Goal: Information Seeking & Learning: Learn about a topic

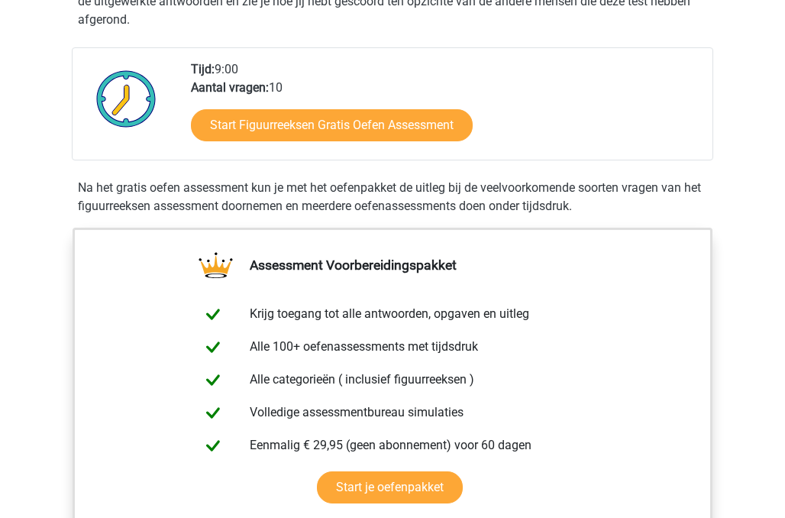
scroll to position [382, 0]
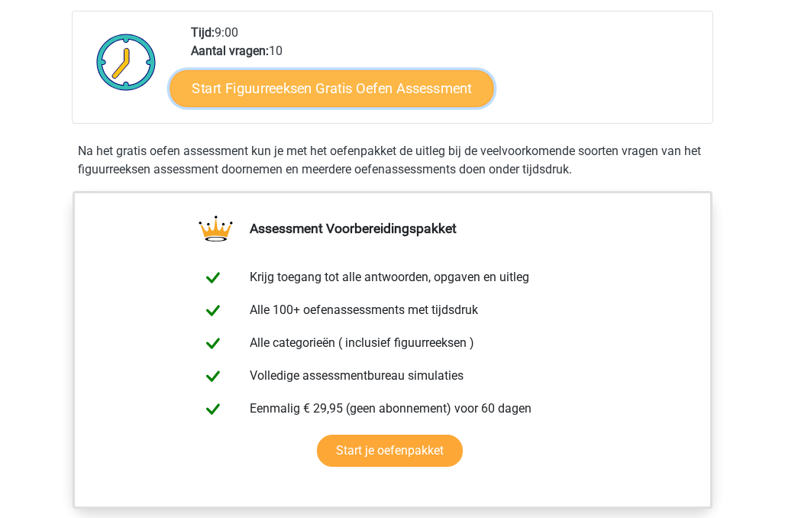
click at [339, 86] on link "Start Figuurreeksen Gratis Oefen Assessment" at bounding box center [332, 87] width 324 height 37
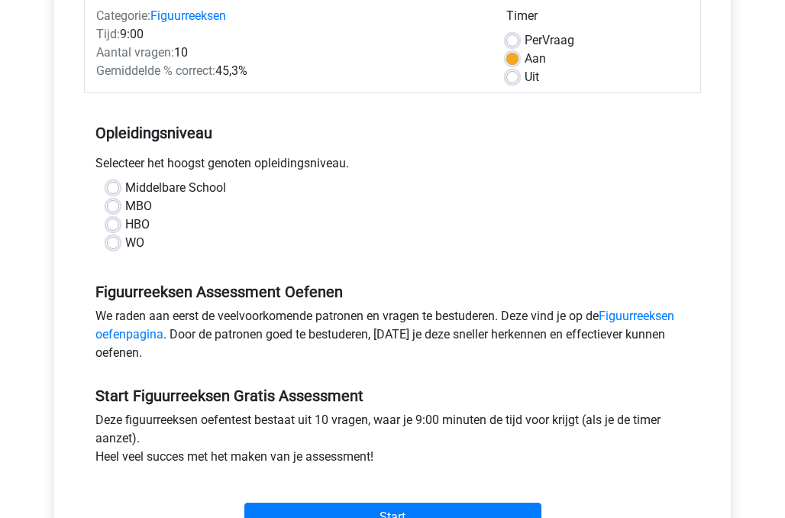
scroll to position [229, 0]
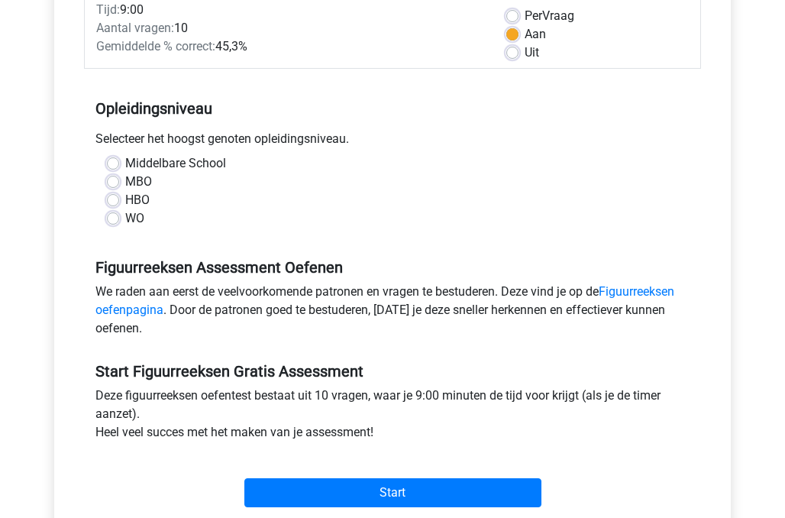
click at [125, 201] on label "HBO" at bounding box center [137, 200] width 24 height 18
click at [110, 201] on input "HBO" at bounding box center [113, 198] width 12 height 15
radio input "true"
click at [125, 221] on label "WO" at bounding box center [134, 218] width 19 height 18
click at [112, 221] on input "WO" at bounding box center [113, 216] width 12 height 15
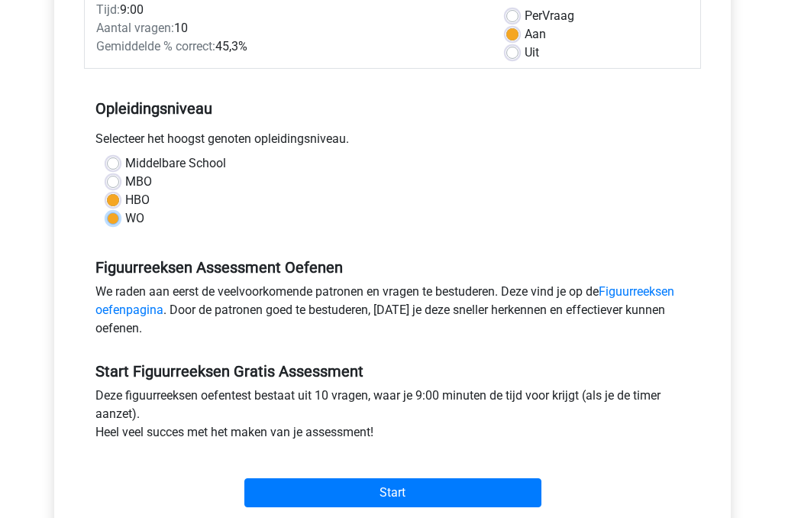
radio input "true"
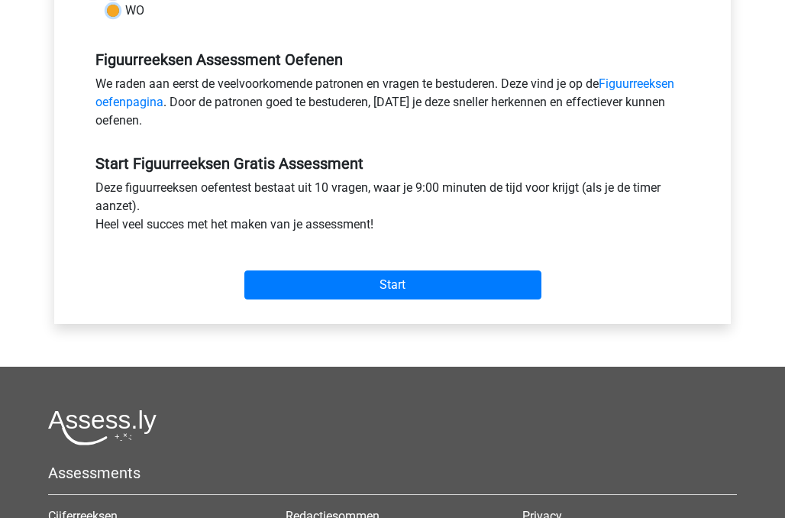
scroll to position [458, 0]
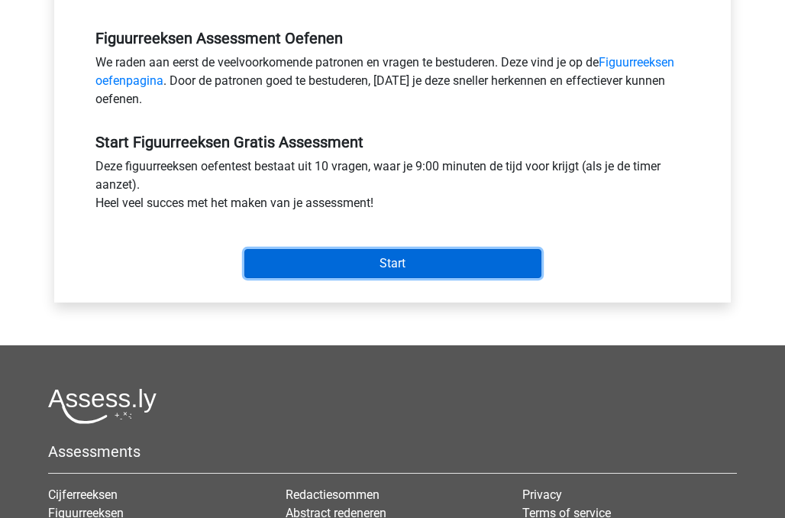
click at [399, 265] on input "Start" at bounding box center [392, 263] width 297 height 29
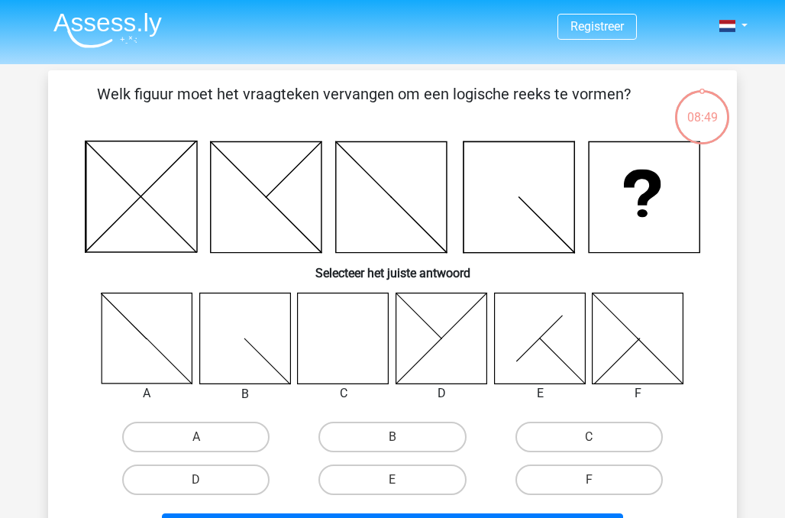
scroll to position [76, 0]
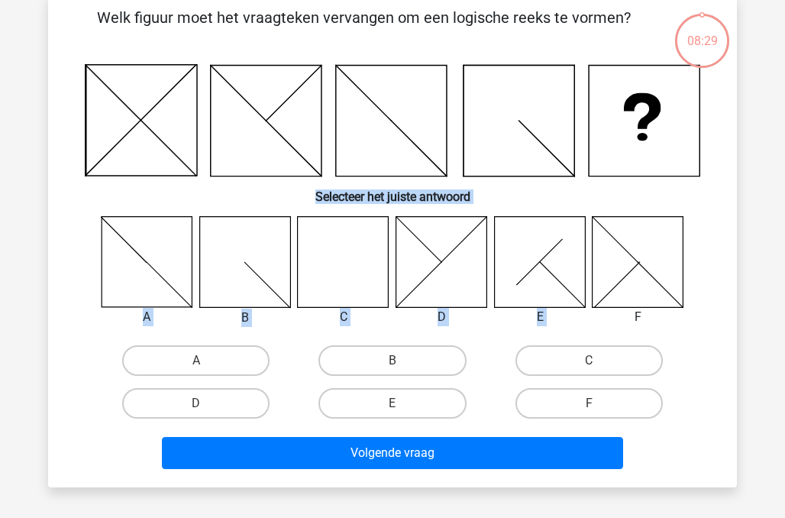
drag, startPoint x: 654, startPoint y: 239, endPoint x: 652, endPoint y: 148, distance: 90.9
click at [652, 148] on div "Welk figuur moet het vraagteken vervangen om een logische reeks te vormen? Sele…" at bounding box center [392, 240] width 677 height 468
click at [654, 296] on icon at bounding box center [638, 261] width 91 height 91
click at [599, 397] on label "F" at bounding box center [588, 403] width 147 height 31
click at [599, 403] on input "F" at bounding box center [594, 408] width 10 height 10
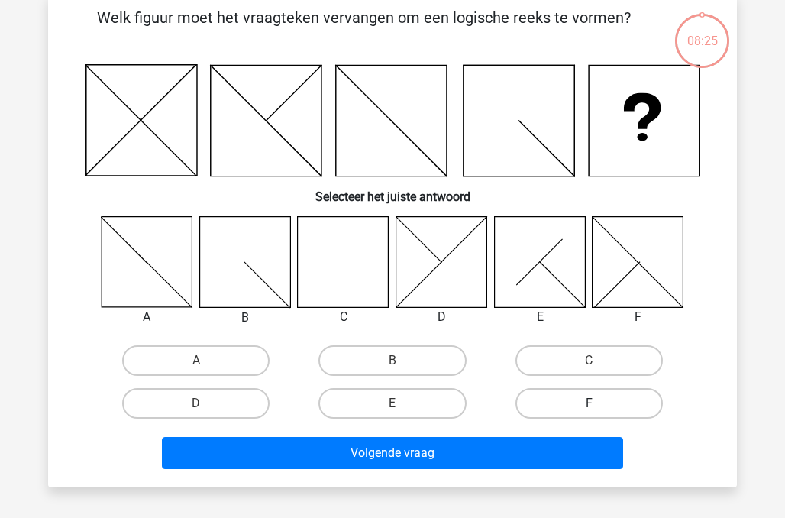
radio input "true"
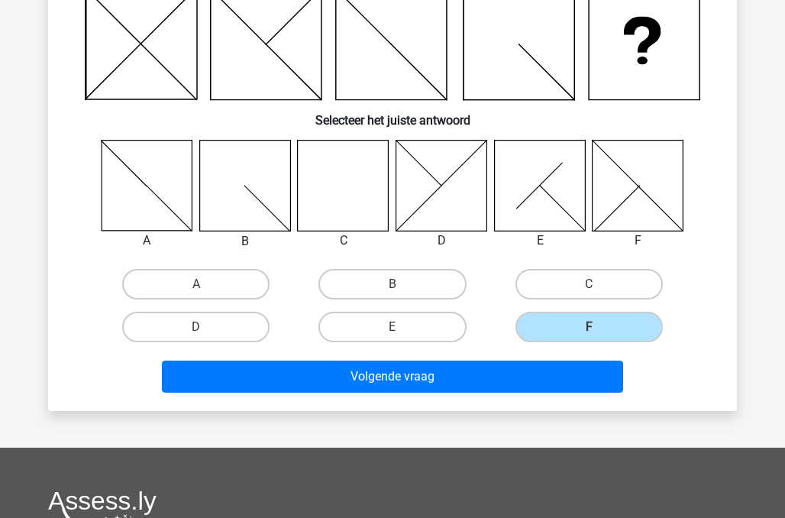
scroll to position [229, 0]
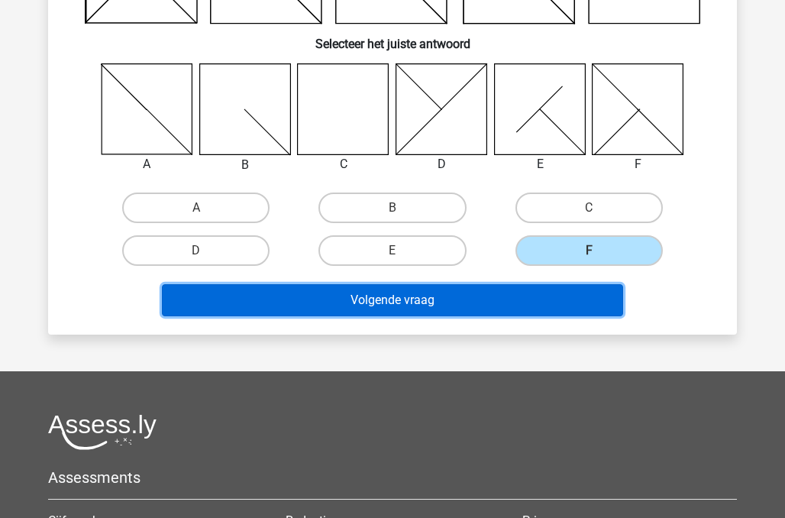
click at [422, 300] on button "Volgende vraag" at bounding box center [393, 300] width 462 height 32
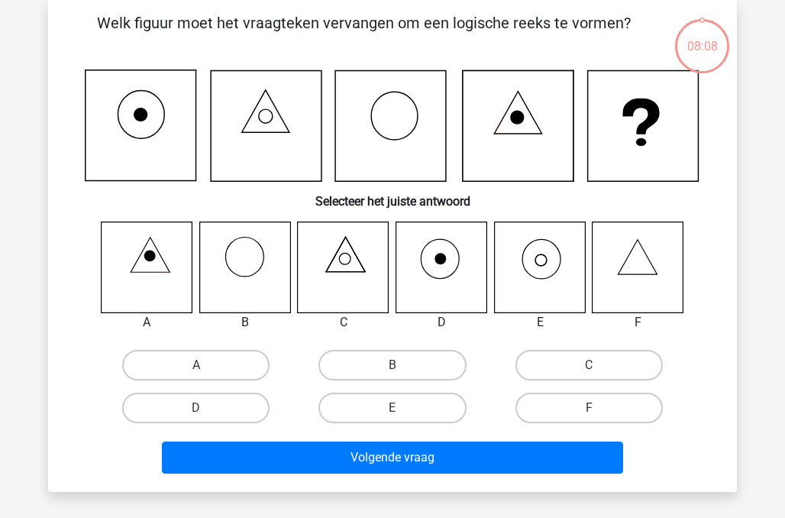
scroll to position [70, 0]
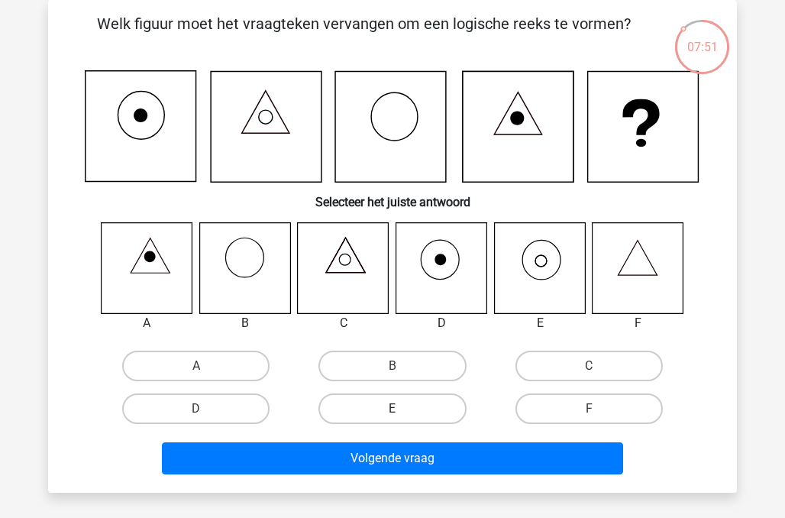
click at [379, 407] on label "E" at bounding box center [391, 408] width 147 height 31
click at [393, 409] on input "E" at bounding box center [398, 414] width 10 height 10
radio input "true"
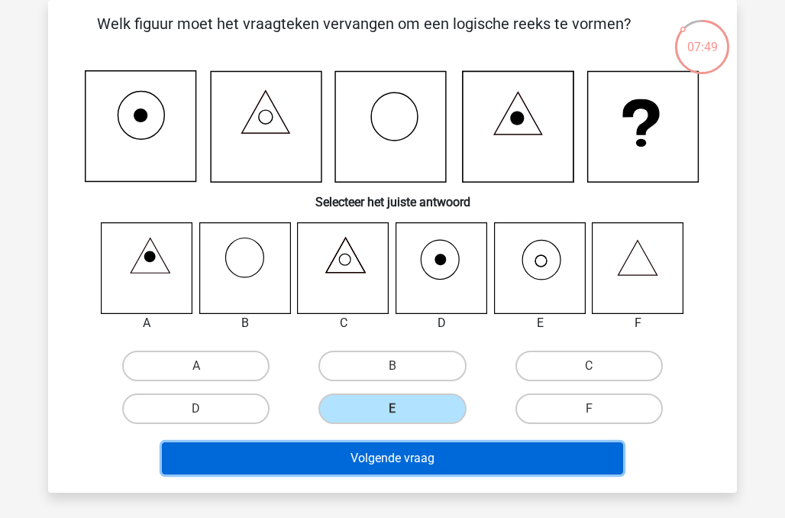
click at [408, 457] on button "Volgende vraag" at bounding box center [393, 458] width 462 height 32
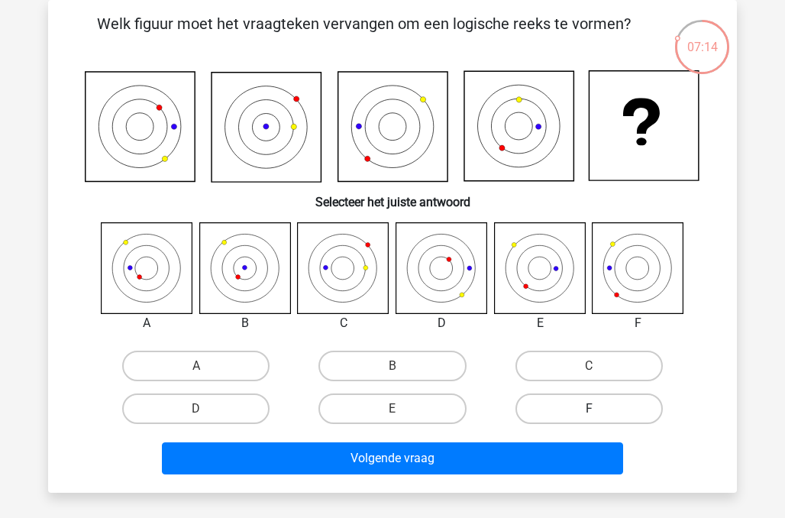
click at [588, 413] on label "F" at bounding box center [588, 408] width 147 height 31
click at [589, 413] on input "F" at bounding box center [594, 414] width 10 height 10
radio input "true"
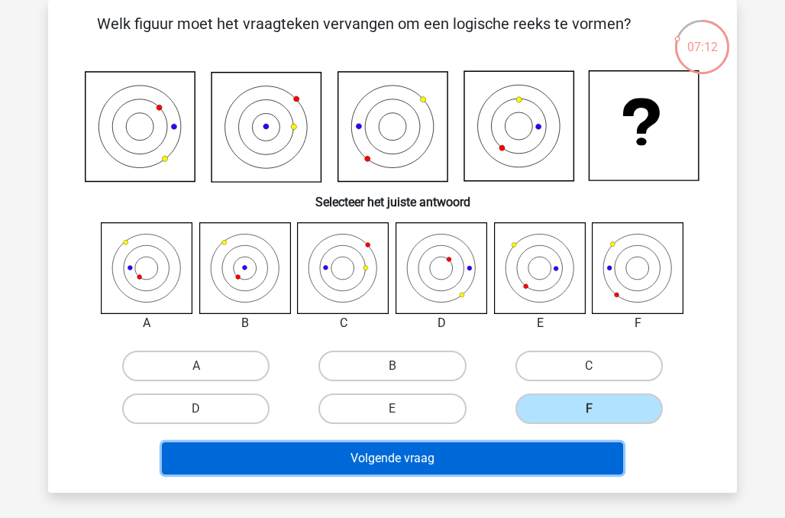
click at [451, 454] on button "Volgende vraag" at bounding box center [393, 458] width 462 height 32
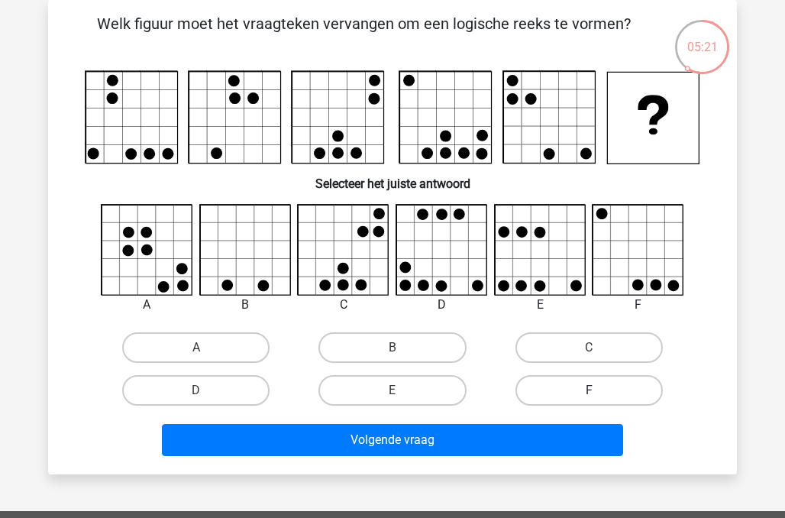
click at [612, 387] on label "F" at bounding box center [588, 390] width 147 height 31
click at [599, 390] on input "F" at bounding box center [594, 395] width 10 height 10
radio input "true"
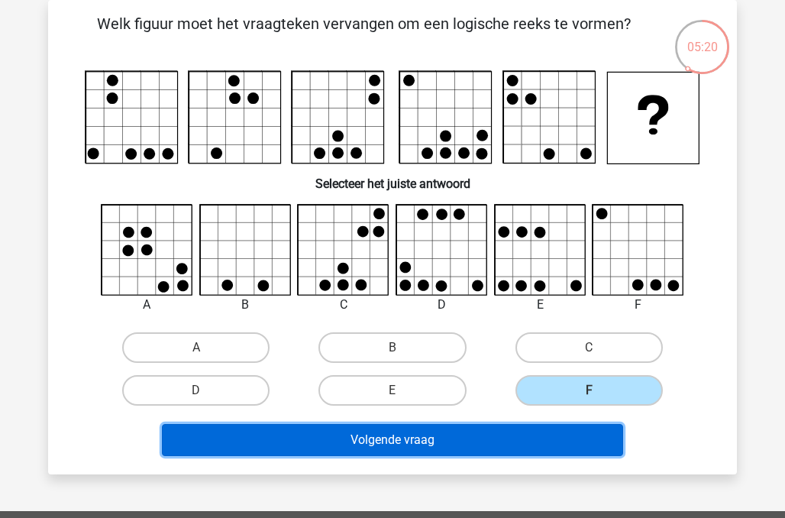
click at [390, 441] on button "Volgende vraag" at bounding box center [393, 440] width 462 height 32
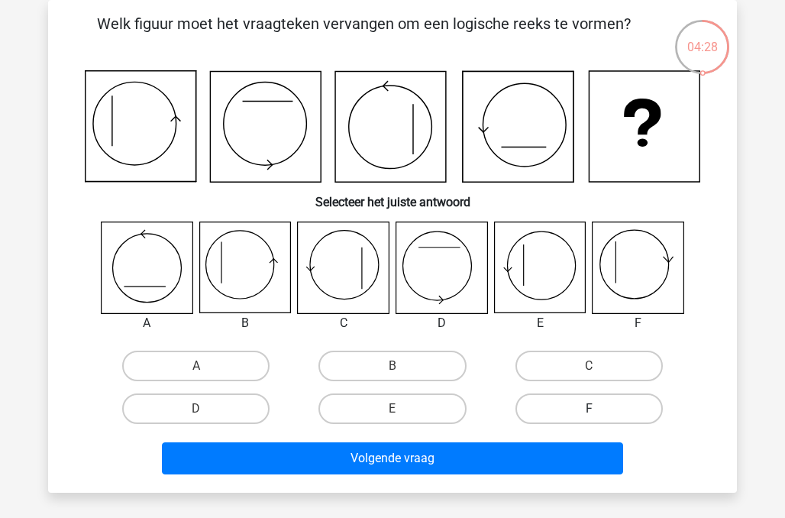
click at [617, 410] on label "F" at bounding box center [588, 408] width 147 height 31
click at [599, 410] on input "F" at bounding box center [594, 414] width 10 height 10
radio input "true"
click at [561, 359] on label "C" at bounding box center [588, 366] width 147 height 31
click at [589, 366] on input "C" at bounding box center [594, 371] width 10 height 10
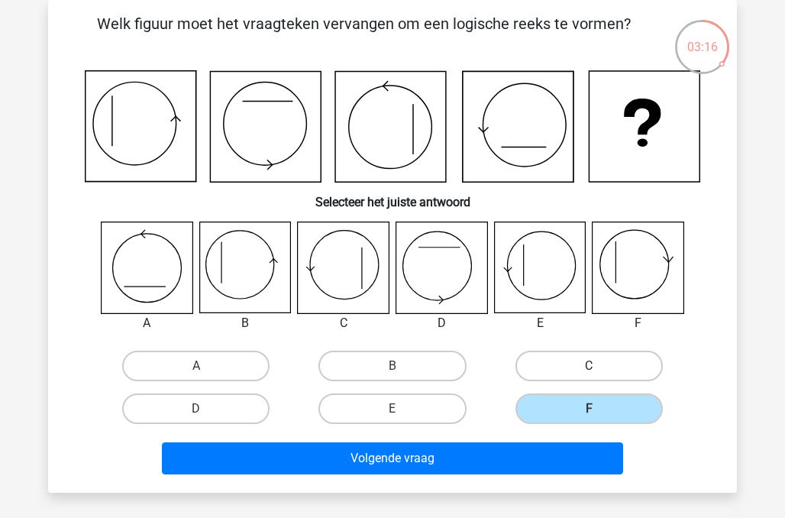
radio input "true"
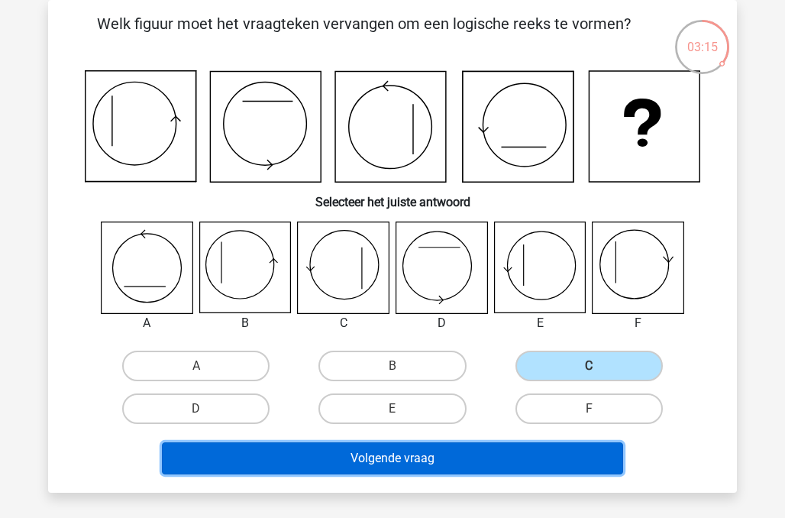
click at [409, 455] on button "Volgende vraag" at bounding box center [393, 458] width 462 height 32
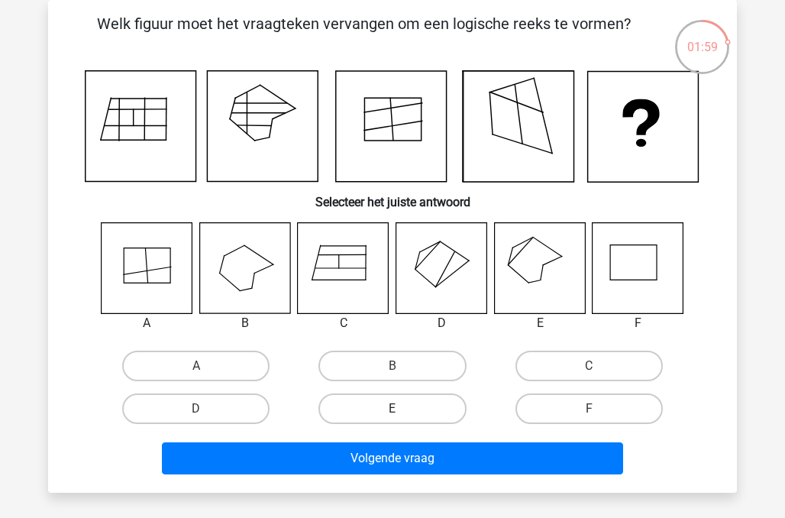
click at [373, 412] on label "E" at bounding box center [391, 408] width 147 height 31
click at [393, 412] on input "E" at bounding box center [398, 414] width 10 height 10
radio input "true"
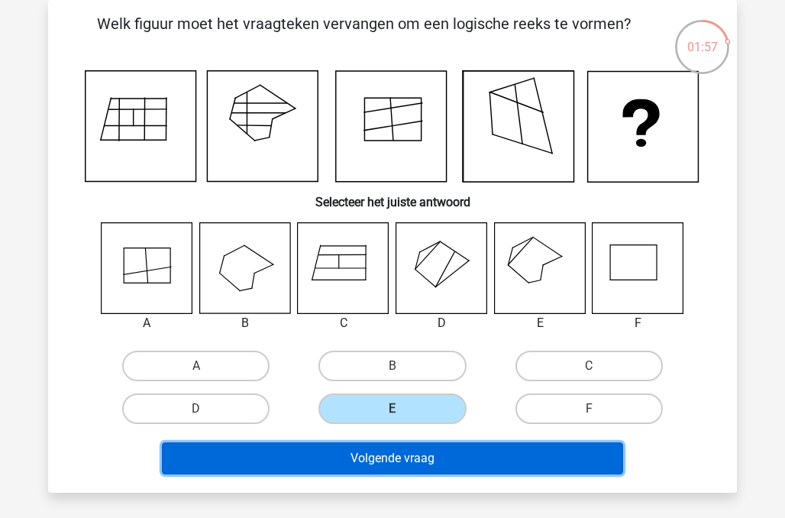
click at [463, 454] on button "Volgende vraag" at bounding box center [393, 458] width 462 height 32
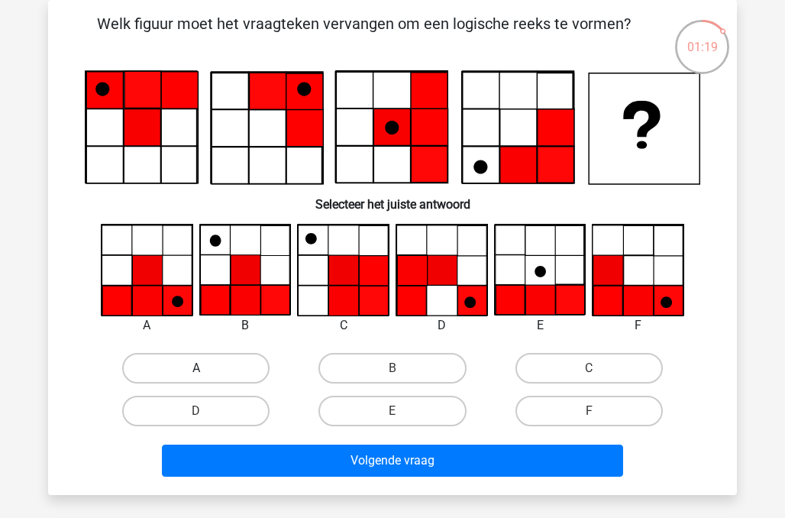
click at [189, 369] on label "A" at bounding box center [195, 368] width 147 height 31
click at [196, 369] on input "A" at bounding box center [201, 373] width 10 height 10
radio input "true"
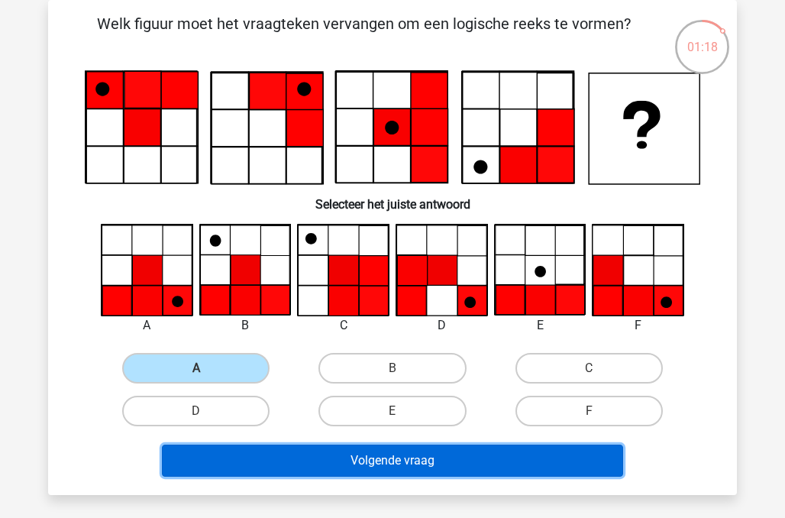
click at [393, 457] on button "Volgende vraag" at bounding box center [393, 460] width 462 height 32
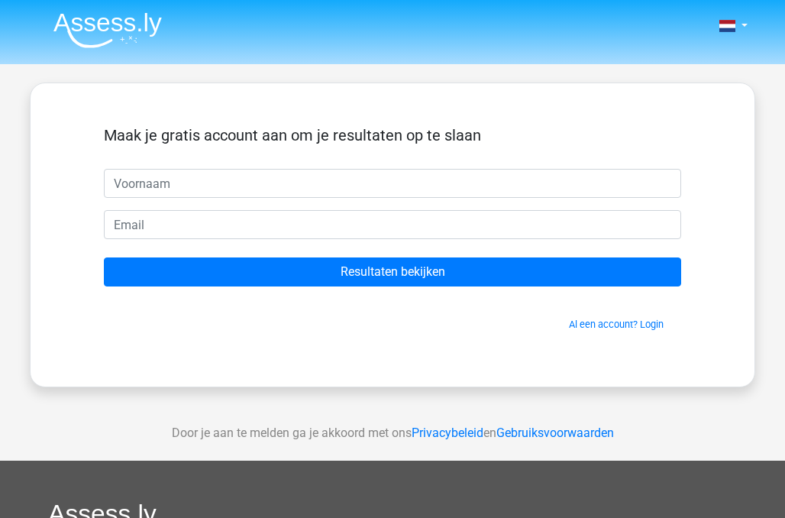
click at [193, 180] on input "text" at bounding box center [392, 183] width 577 height 29
type input "[PERSON_NAME]"
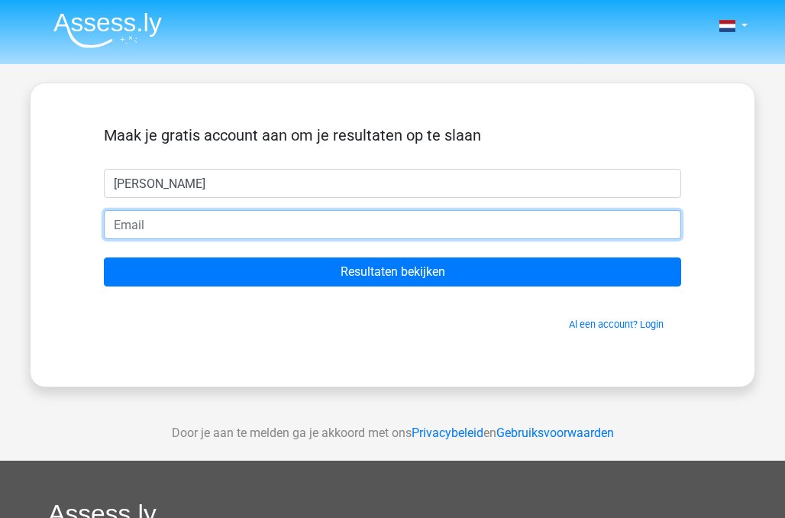
click at [195, 220] on input "email" at bounding box center [392, 224] width 577 height 29
type input "[EMAIL_ADDRESS][DOMAIN_NAME]"
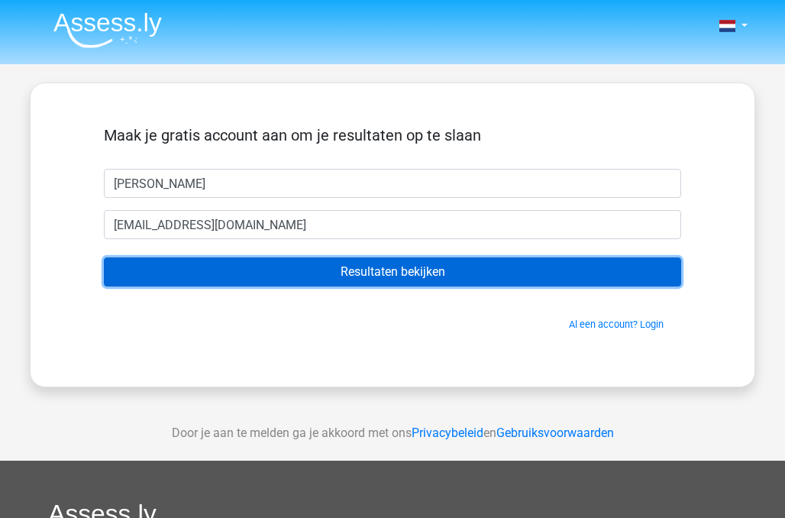
click at [425, 273] on input "Resultaten bekijken" at bounding box center [392, 271] width 577 height 29
